Goal: Task Accomplishment & Management: Complete application form

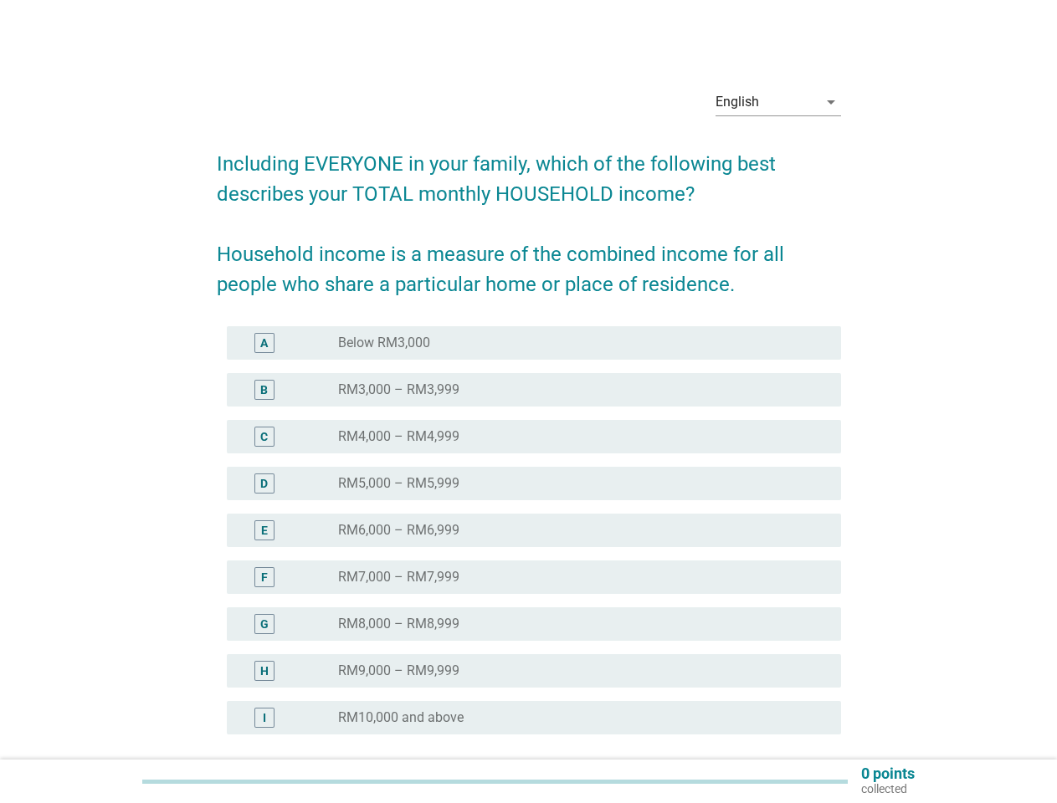
click at [529, 433] on div "radio_button_unchecked RM4,000 – RM4,999" at bounding box center [576, 437] width 476 height 17
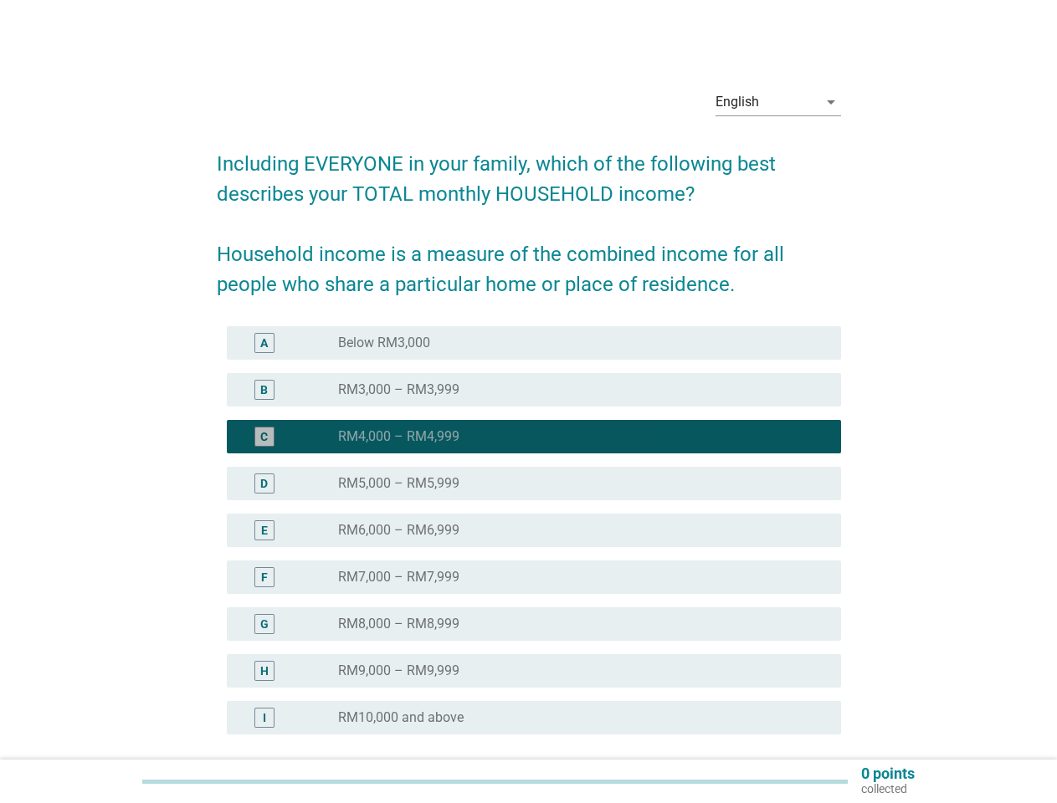
click at [778, 102] on div "English" at bounding box center [767, 102] width 102 height 27
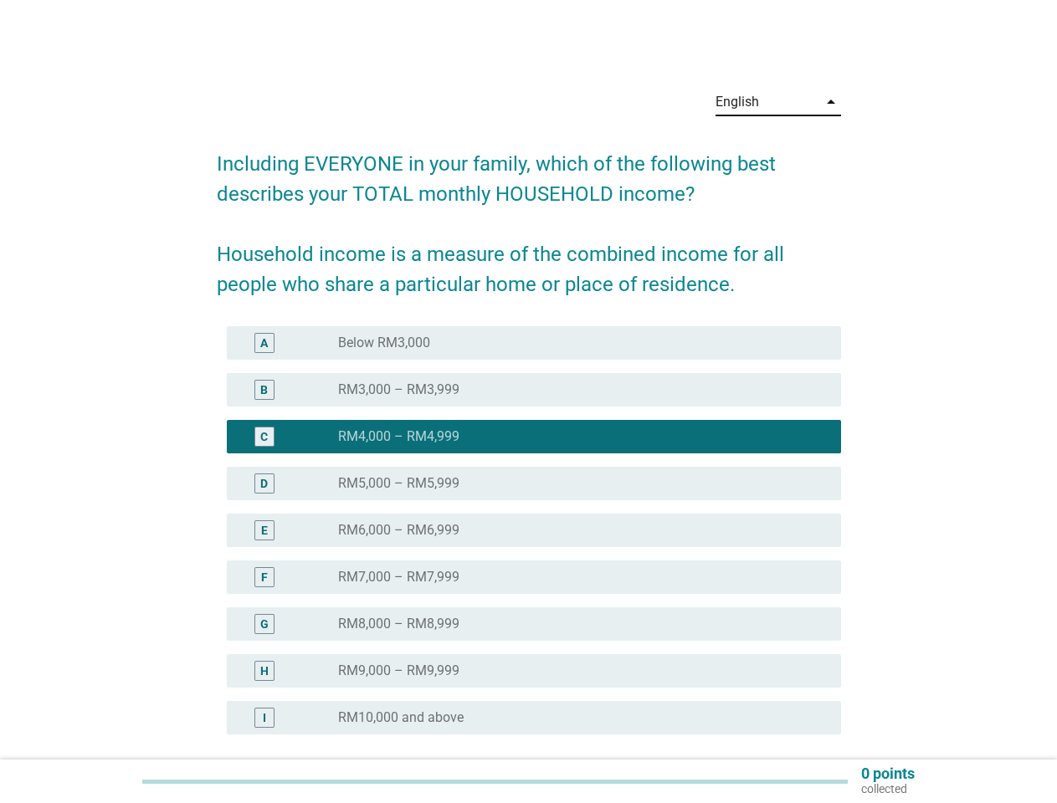
click at [529, 541] on div "E radio_button_unchecked RM6,000 – RM6,999" at bounding box center [534, 530] width 614 height 33
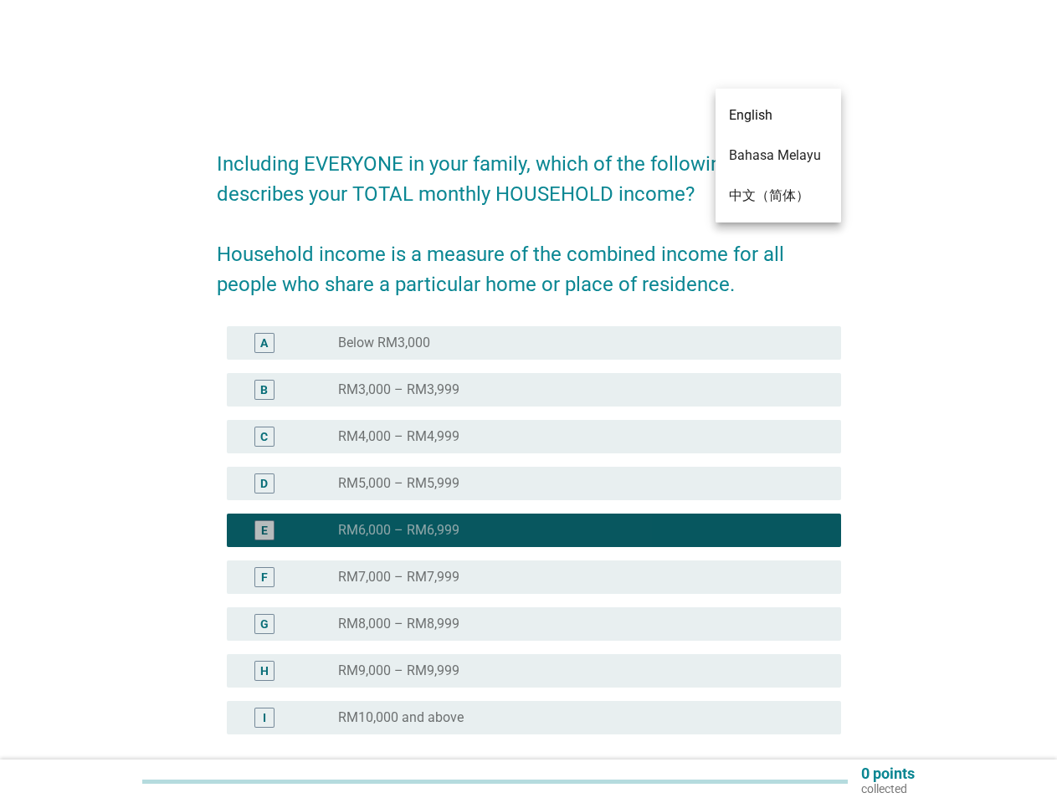
click at [529, 531] on div "radio_button_checked RM6,000 – RM6,999" at bounding box center [576, 530] width 476 height 17
click at [534, 343] on div "radio_button_unchecked Below RM3,000" at bounding box center [576, 343] width 476 height 17
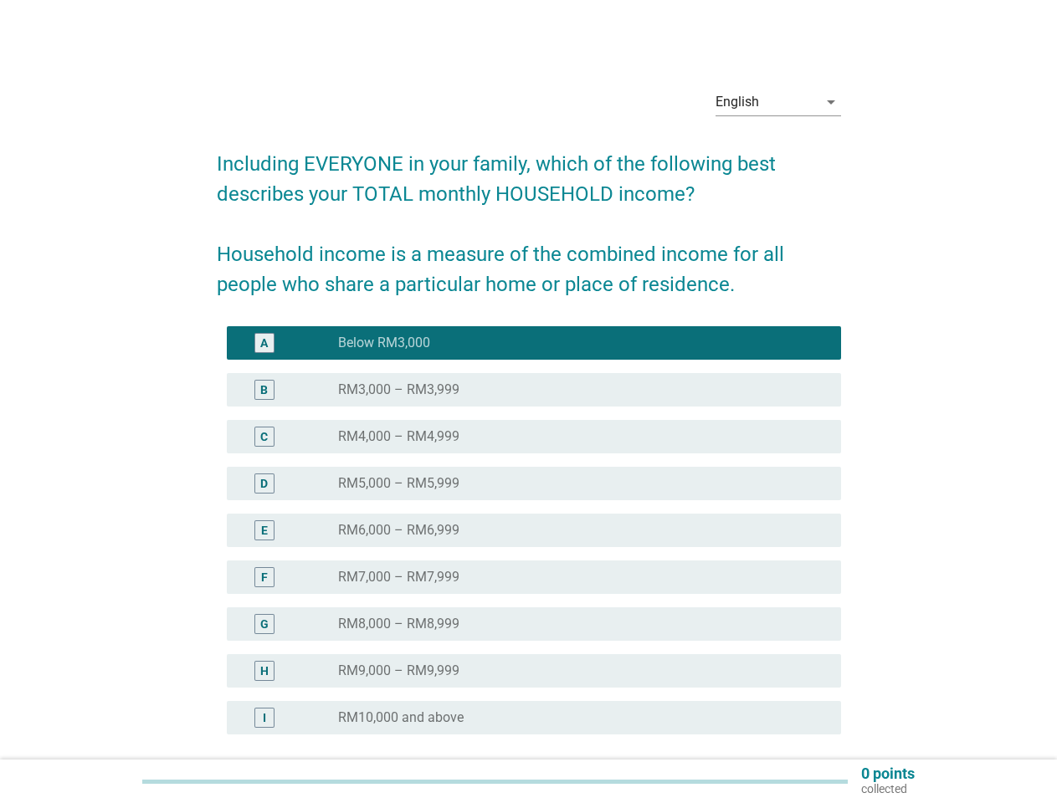
click at [384, 343] on label "Below RM3,000" at bounding box center [384, 343] width 92 height 17
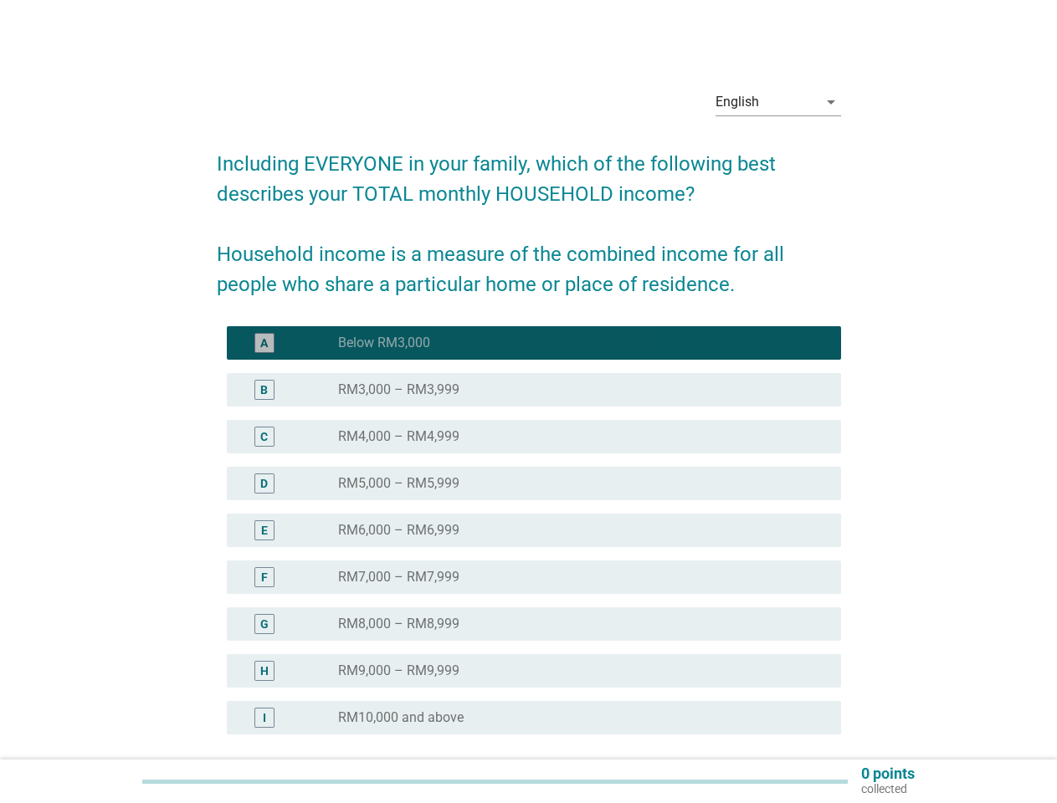
click at [534, 390] on div "radio_button_unchecked RM3,000 – RM3,999" at bounding box center [576, 390] width 476 height 17
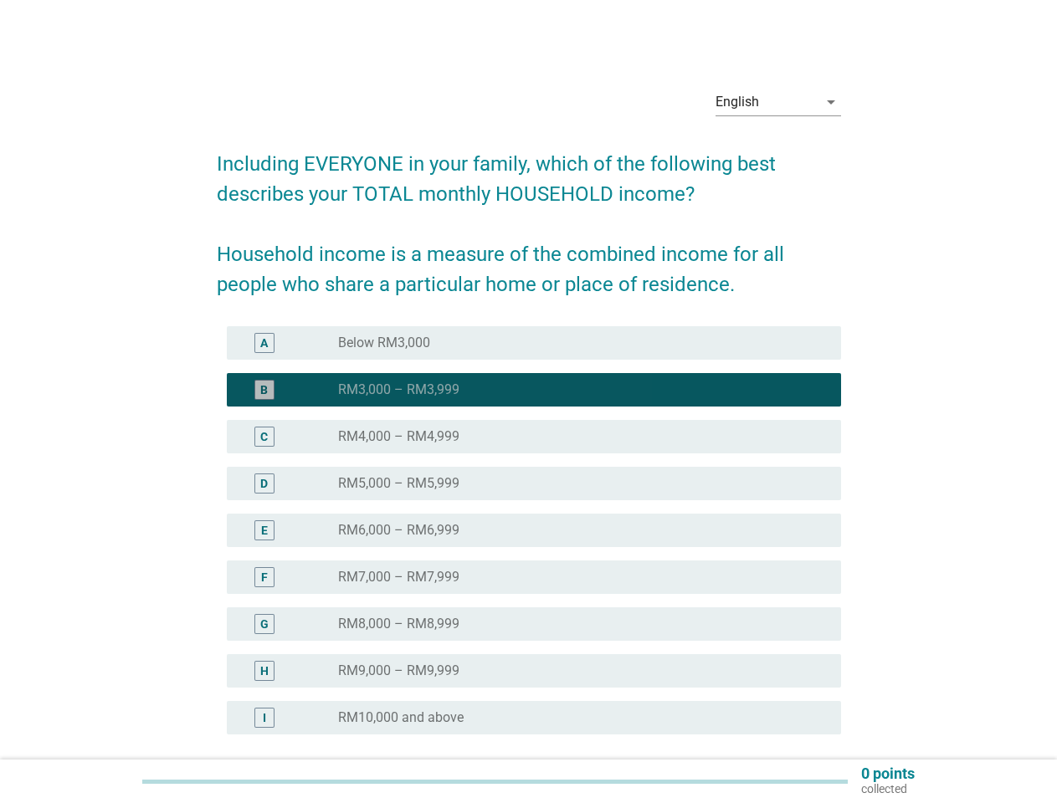
click at [398, 390] on label "RM3,000 – RM3,999" at bounding box center [398, 390] width 121 height 17
click at [534, 437] on div "radio_button_unchecked RM4,000 – RM4,999" at bounding box center [576, 437] width 476 height 17
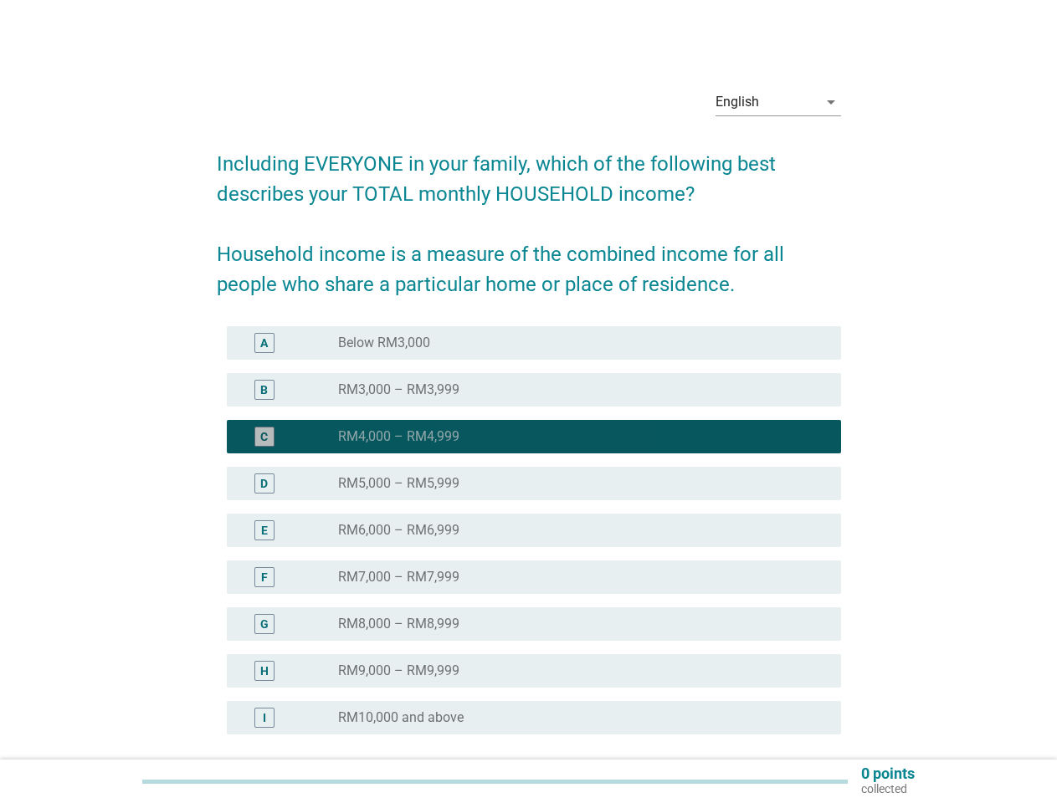
click at [398, 437] on label "RM4,000 – RM4,999" at bounding box center [398, 437] width 121 height 17
